Goal: Find specific page/section: Find specific page/section

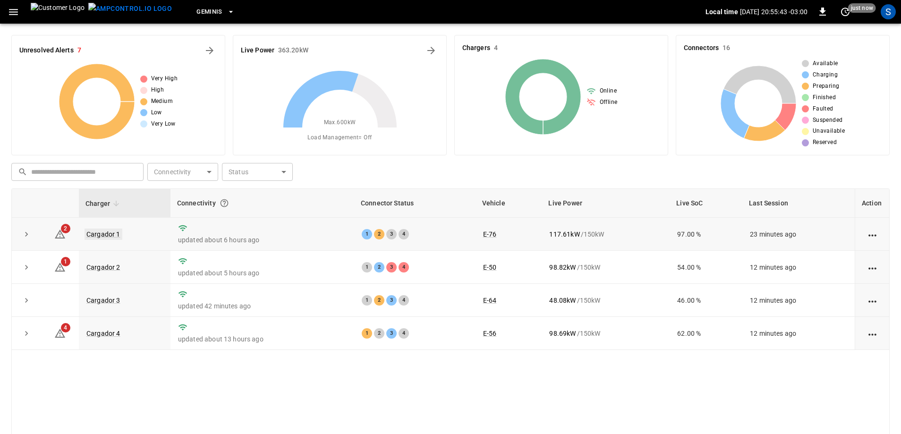
click at [103, 235] on link "Cargador 1" at bounding box center [104, 234] width 38 height 11
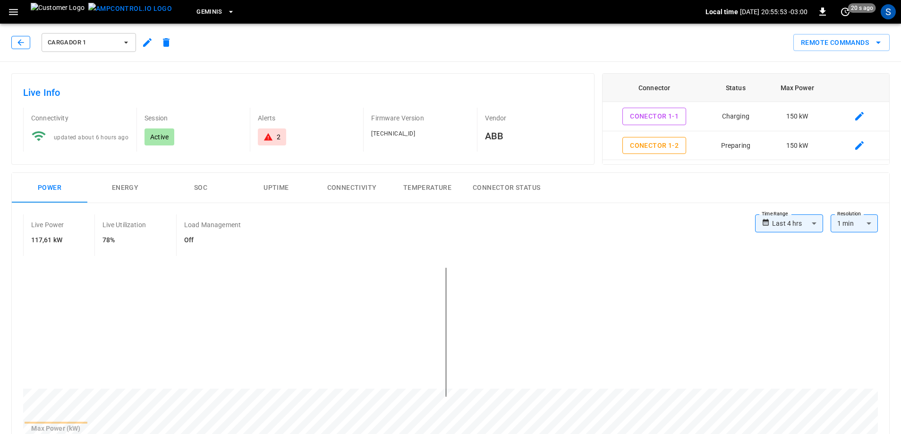
click at [18, 43] on icon "button" at bounding box center [20, 42] width 6 height 6
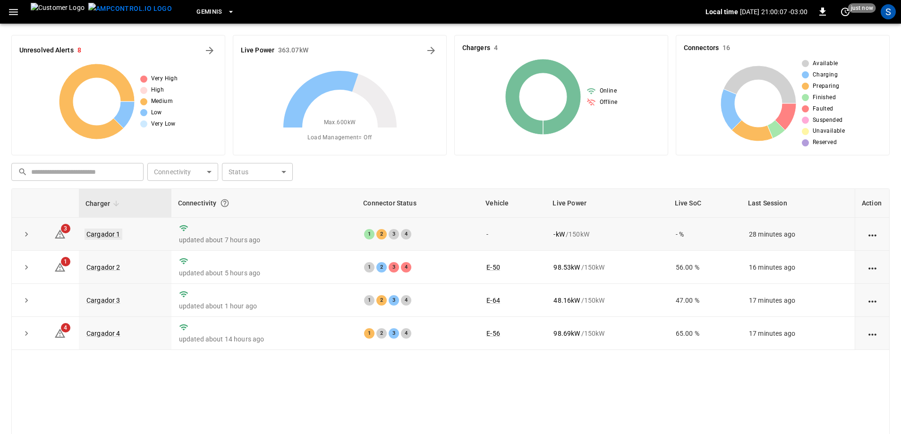
click at [115, 231] on link "Cargador 1" at bounding box center [104, 234] width 38 height 11
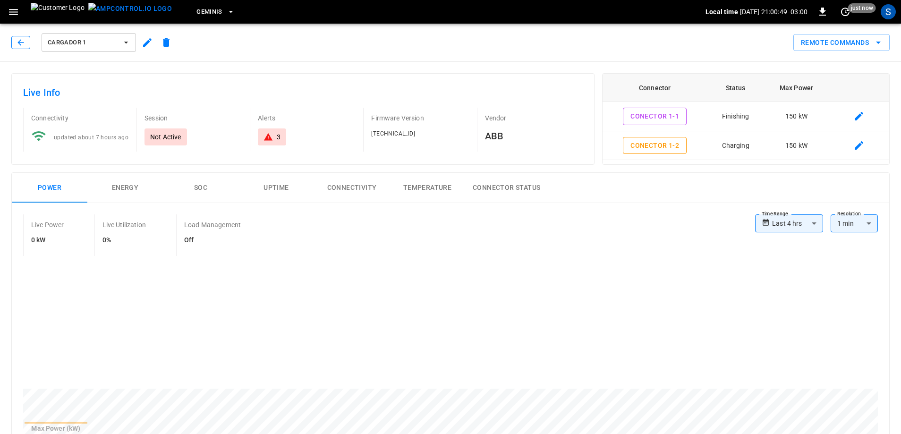
click at [20, 41] on icon "button" at bounding box center [20, 42] width 9 height 9
